Goal: Task Accomplishment & Management: Complete application form

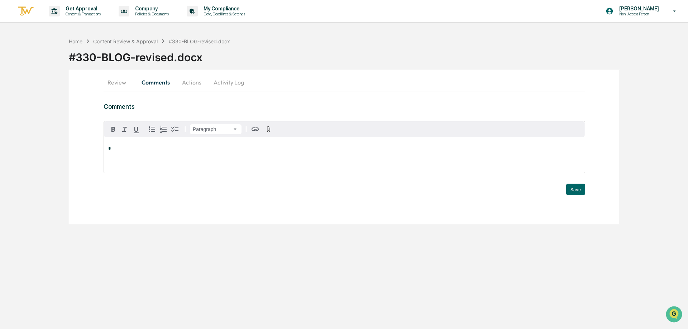
click at [335, 48] on div "#330-BLOG-revised.docx" at bounding box center [378, 54] width 619 height 19
click at [332, 62] on div "#330-BLOG-revised.docx" at bounding box center [378, 54] width 619 height 19
click at [292, 58] on div "#330-BLOG-revised.docx" at bounding box center [378, 54] width 619 height 19
click at [292, 59] on div "#330-BLOG-revised.docx" at bounding box center [378, 54] width 619 height 19
click at [283, 51] on div "#330-BLOG-revised.docx" at bounding box center [378, 54] width 619 height 19
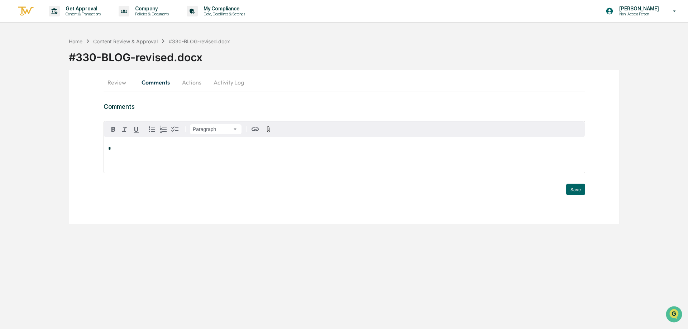
click at [135, 41] on div "Content Review & Approval" at bounding box center [125, 41] width 64 height 6
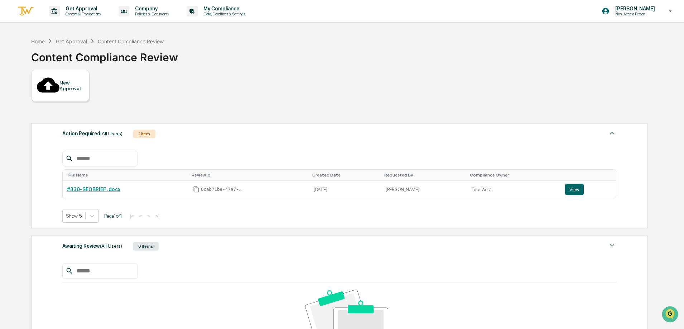
click at [65, 80] on div "New Approval" at bounding box center [71, 85] width 24 height 11
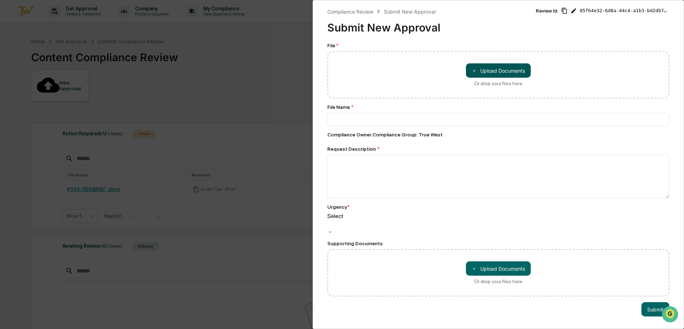
click at [509, 68] on button "＋ Upload Documents" at bounding box center [498, 70] width 65 height 14
type input "**********"
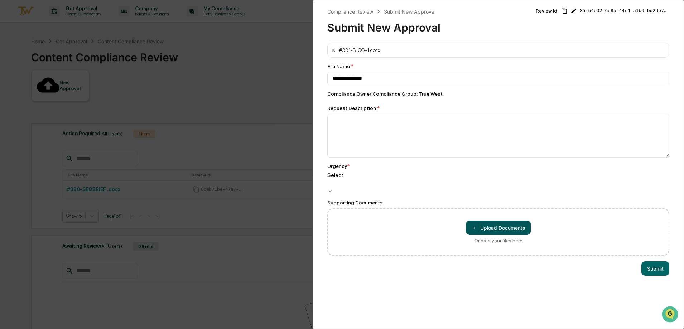
click at [472, 225] on span "＋" at bounding box center [474, 228] width 5 height 7
click at [473, 225] on span "＋" at bounding box center [474, 228] width 5 height 7
click at [510, 221] on button "＋ Upload Documents" at bounding box center [498, 228] width 65 height 14
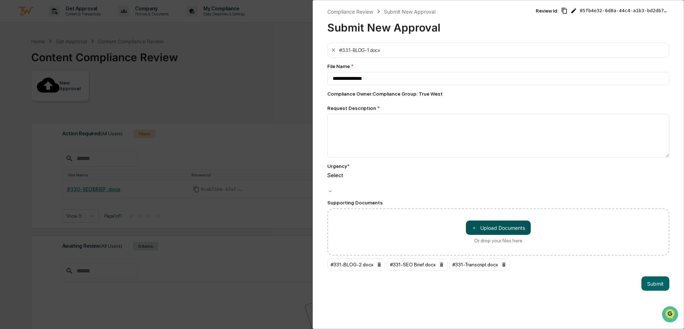
click at [495, 221] on button "＋ Upload Documents" at bounding box center [498, 228] width 65 height 14
click at [510, 221] on button "＋ Upload Documents" at bounding box center [498, 228] width 65 height 14
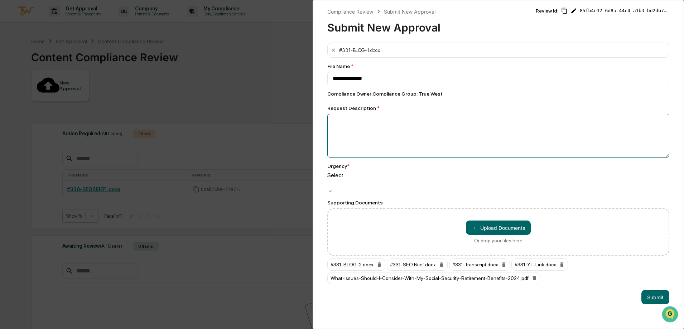
click at [372, 123] on textarea at bounding box center [498, 136] width 342 height 44
click at [329, 180] on div at bounding box center [328, 183] width 1 height 8
click at [380, 123] on textarea at bounding box center [498, 136] width 342 height 44
type textarea "**********"
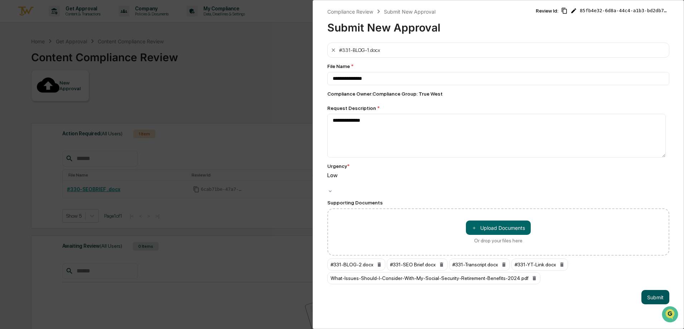
click at [647, 290] on button "Submit" at bounding box center [656, 297] width 28 height 14
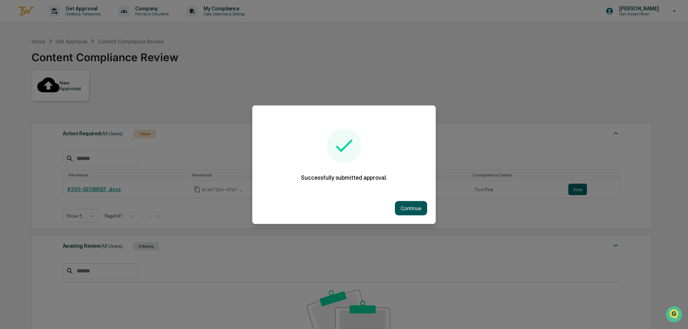
click at [409, 207] on button "Continue" at bounding box center [411, 208] width 32 height 14
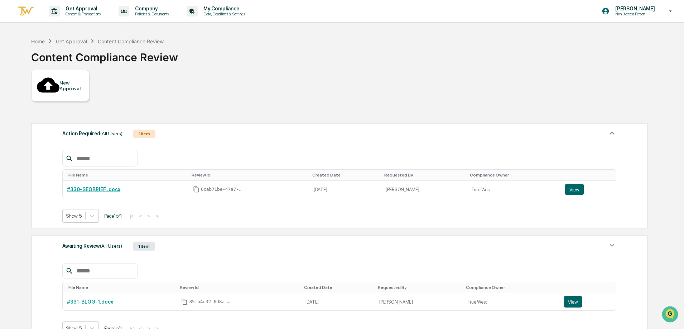
click at [63, 85] on div "New Approval" at bounding box center [71, 85] width 24 height 11
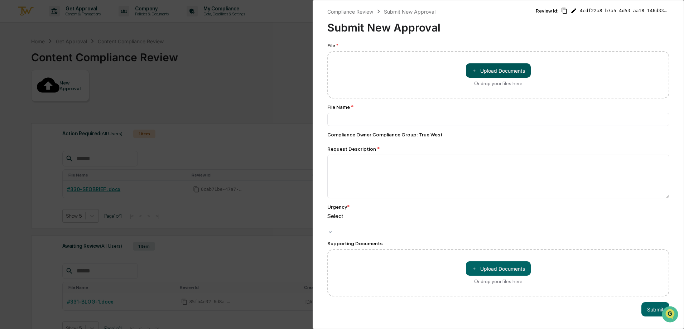
click at [475, 73] on button "＋ Upload Documents" at bounding box center [498, 70] width 65 height 14
type input "**********"
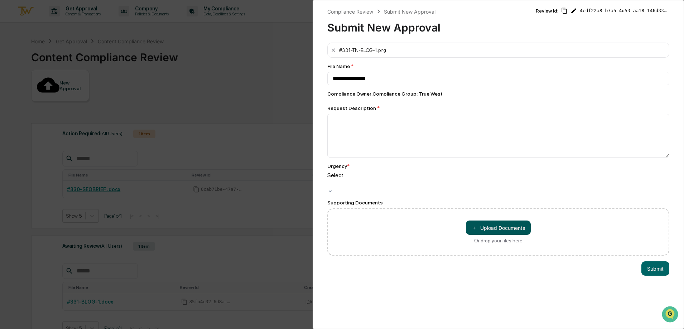
click at [501, 222] on button "＋ Upload Documents" at bounding box center [498, 228] width 65 height 14
click at [504, 221] on button "＋ Upload Documents" at bounding box center [498, 228] width 65 height 14
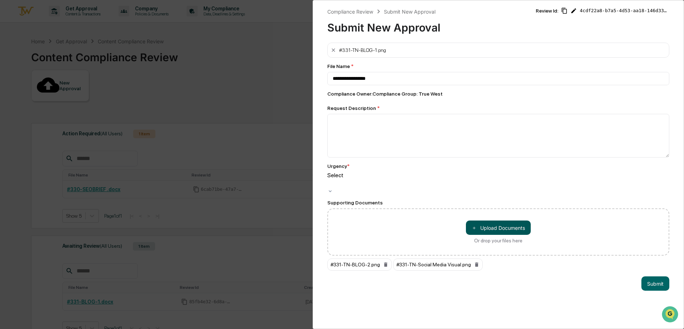
click at [509, 224] on button "＋ Upload Documents" at bounding box center [498, 228] width 65 height 14
click at [475, 222] on button "＋ Upload Documents" at bounding box center [498, 228] width 65 height 14
click at [500, 221] on button "＋ Upload Documents" at bounding box center [498, 228] width 65 height 14
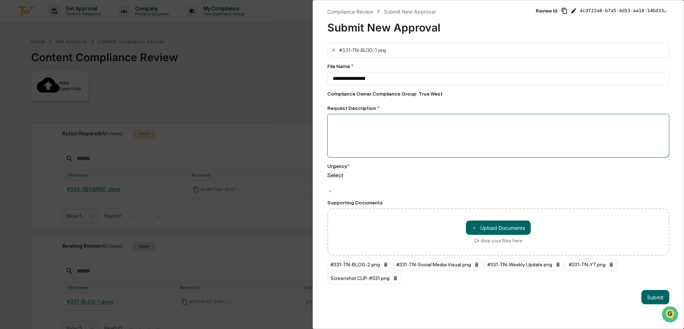
click at [385, 129] on textarea at bounding box center [498, 136] width 342 height 44
type textarea "**********"
click at [329, 179] on div at bounding box center [328, 183] width 1 height 8
click at [661, 291] on button "Submit" at bounding box center [656, 297] width 28 height 14
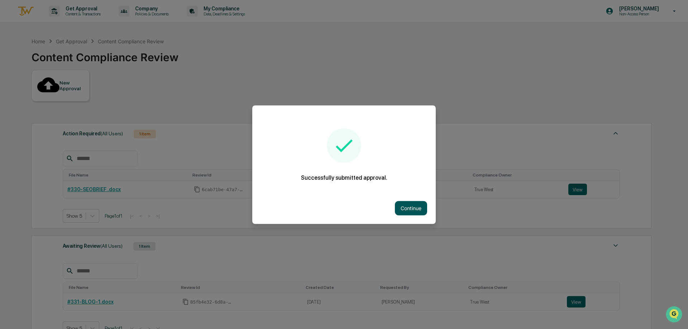
click at [400, 206] on button "Continue" at bounding box center [411, 208] width 32 height 14
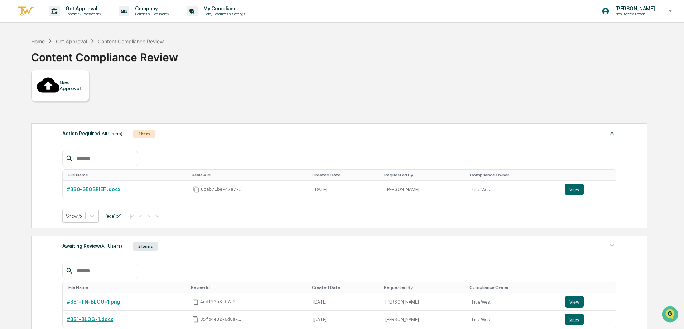
click at [297, 61] on div "Home Get Approval Content Compliance Review Content Compliance Review" at bounding box center [339, 52] width 616 height 36
click at [286, 50] on div "Home Get Approval Content Compliance Review Content Compliance Review" at bounding box center [339, 52] width 616 height 36
